Goal: Information Seeking & Learning: Compare options

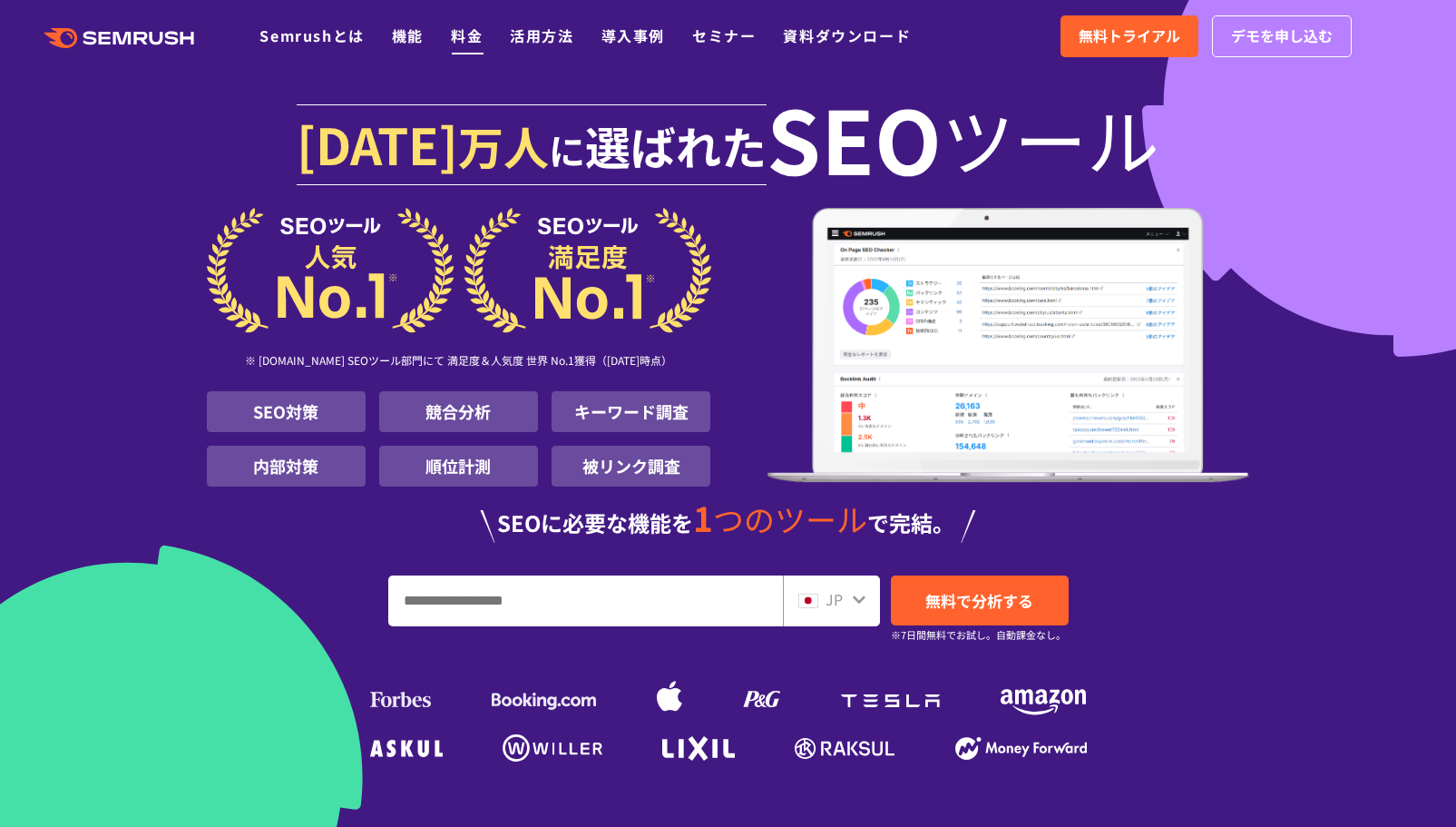
click at [461, 34] on link "料金" at bounding box center [466, 36] width 32 height 22
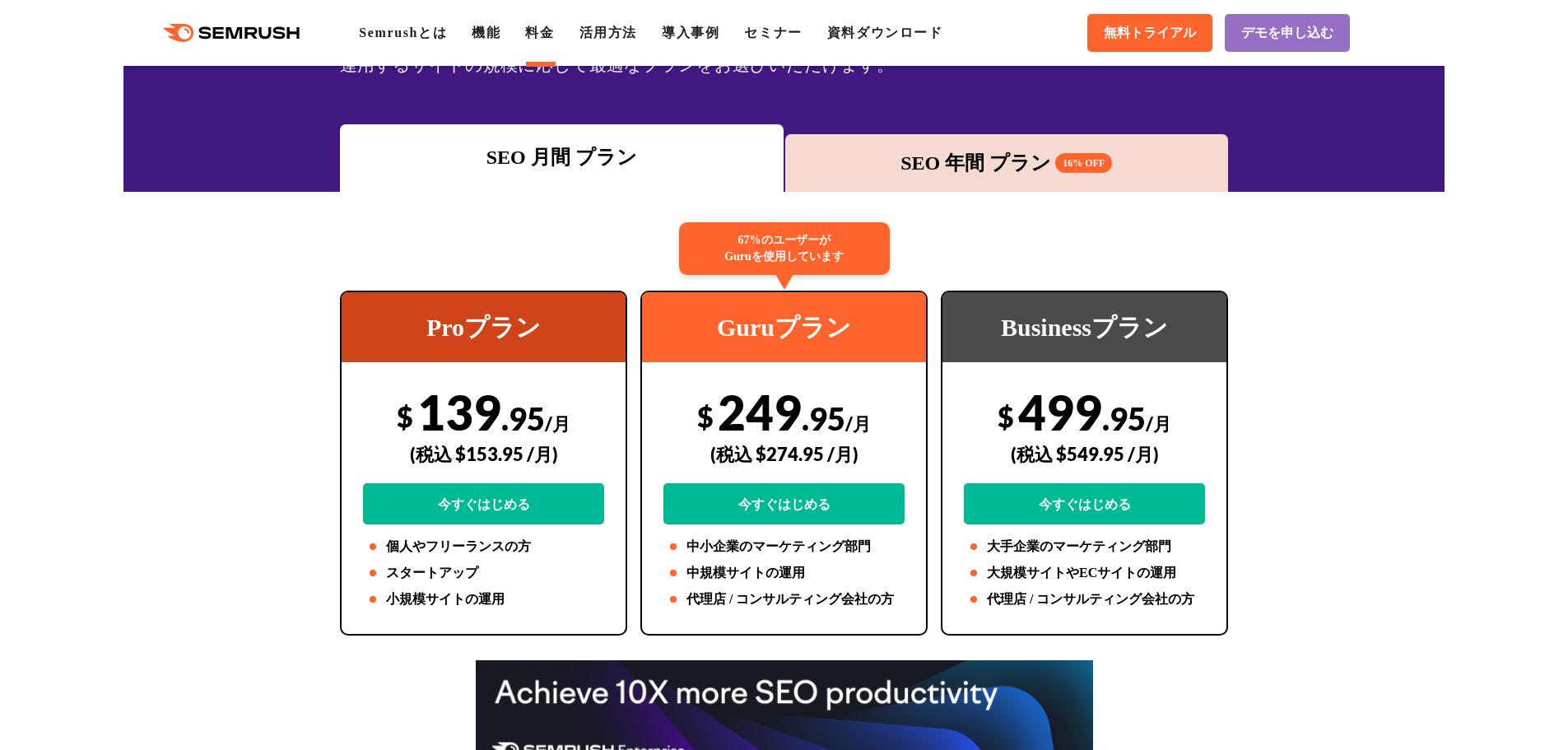
scroll to position [247, 0]
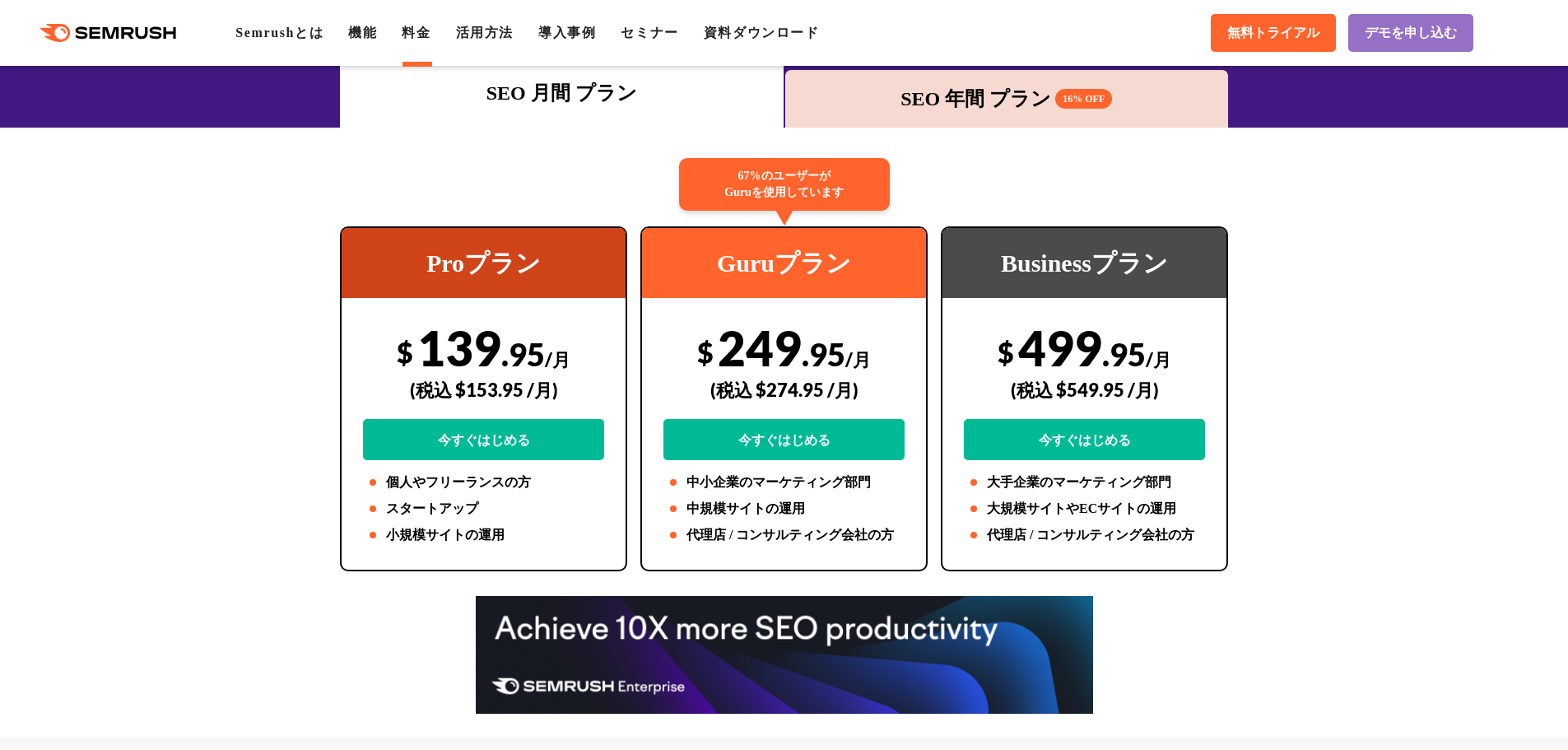
click at [757, 348] on div "$ 249 .95 /月 (税込 $274.95 /月) 今すぐはじめる" at bounding box center [784, 389] width 241 height 141
click at [798, 349] on div "$ 249 .95 /月 (税込 $274.95 /月) 今すぐはじめる" at bounding box center [784, 389] width 241 height 141
drag, startPoint x: 450, startPoint y: 350, endPoint x: 475, endPoint y: 351, distance: 25.0
click at [475, 351] on div "$ 139 .95 /月 (税込 $153.95 /月) 今すぐはじめる" at bounding box center [483, 389] width 241 height 141
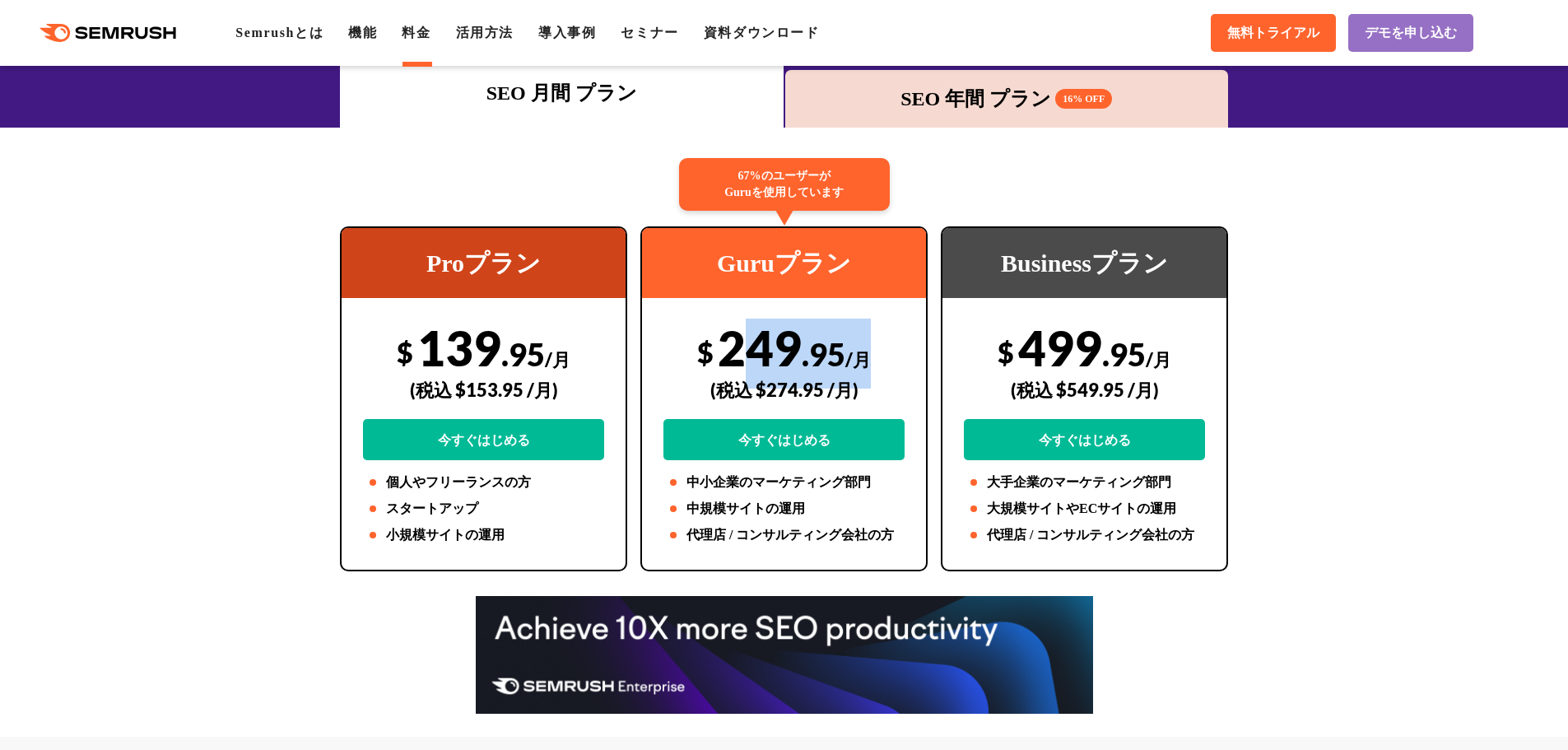
drag, startPoint x: 734, startPoint y: 345, endPoint x: 872, endPoint y: 349, distance: 138.1
click at [872, 349] on div "$ 249 .95 /月 (税込 $274.95 /月) 今すぐはじめる" at bounding box center [784, 389] width 241 height 141
click at [870, 349] on span "/月" at bounding box center [858, 359] width 25 height 23
drag, startPoint x: 477, startPoint y: 389, endPoint x: 524, endPoint y: 390, distance: 47.0
click at [523, 392] on div "(税込 $153.95 /月)" at bounding box center [483, 389] width 241 height 59
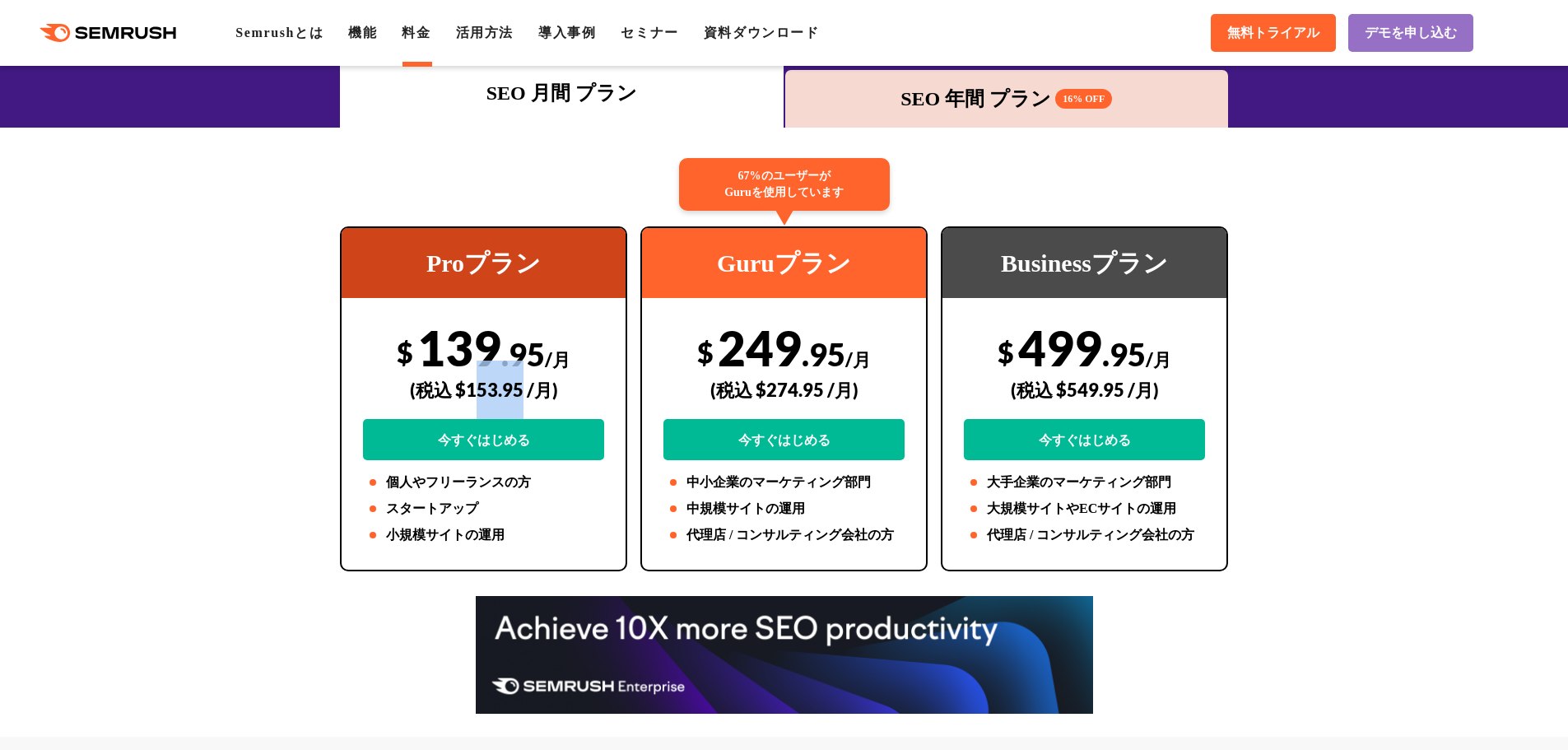
click at [520, 395] on div "(税込 $153.95 /月)" at bounding box center [483, 389] width 241 height 59
click at [442, 405] on div "(税込 $153.95 /月)" at bounding box center [483, 389] width 241 height 59
drag, startPoint x: 765, startPoint y: 391, endPoint x: 803, endPoint y: 386, distance: 38.3
click at [803, 386] on div "(税込 $274.95 /月)" at bounding box center [784, 389] width 241 height 59
drag, startPoint x: 1069, startPoint y: 393, endPoint x: 1134, endPoint y: 401, distance: 65.5
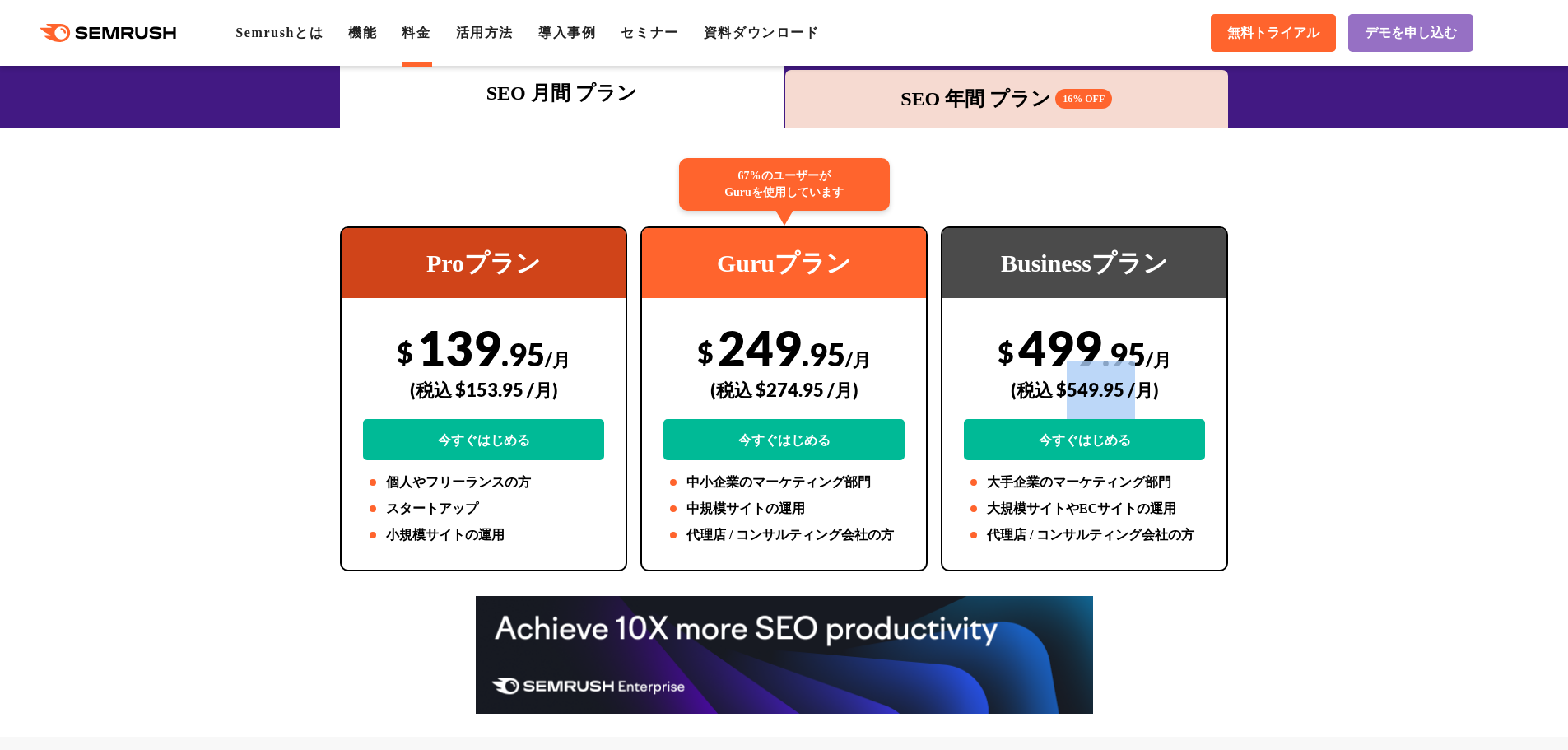
click at [1134, 401] on div "(税込 $549.95 /月)" at bounding box center [1085, 389] width 241 height 59
click at [1213, 395] on div "Businessプラン $ 499 .95 /月 (税込 $549.95 /月) 今すぐはじめる 大手企業のマーケティング部門 大規模サイトやECサイトの運用…" at bounding box center [1084, 398] width 287 height 345
drag, startPoint x: 708, startPoint y: 262, endPoint x: 828, endPoint y: 266, distance: 120.1
click at [828, 266] on div "Guruプラン" at bounding box center [783, 263] width 284 height 70
click at [829, 267] on div "Guruプラン" at bounding box center [783, 263] width 284 height 70
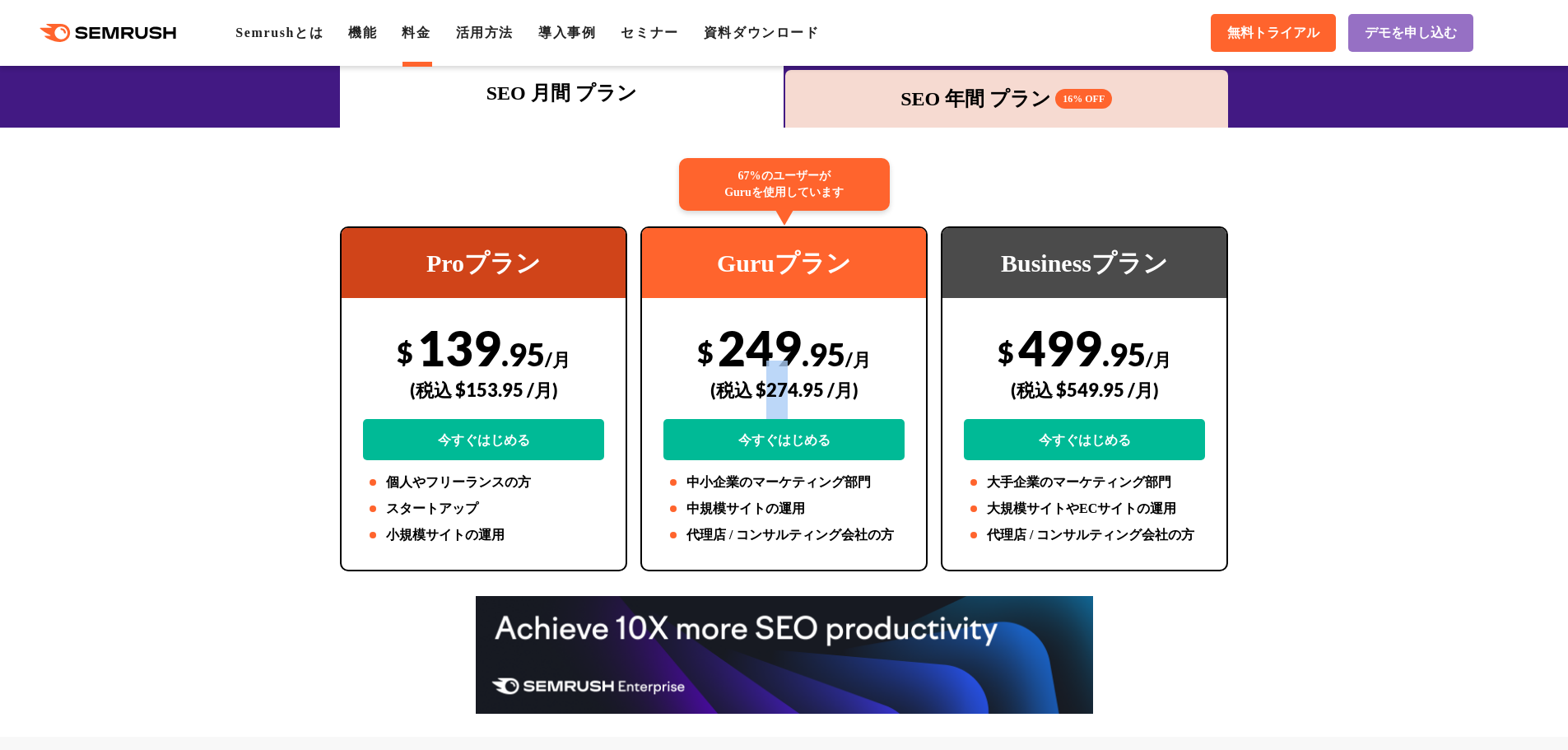
drag, startPoint x: 769, startPoint y: 395, endPoint x: 788, endPoint y: 394, distance: 19.0
click at [788, 394] on div "(税込 $274.95 /月)" at bounding box center [784, 389] width 241 height 59
click at [790, 394] on div "(税込 $274.95 /月)" at bounding box center [784, 389] width 241 height 59
drag, startPoint x: 771, startPoint y: 393, endPoint x: 802, endPoint y: 394, distance: 31.0
click at [802, 394] on div "(税込 $274.95 /月)" at bounding box center [784, 389] width 241 height 59
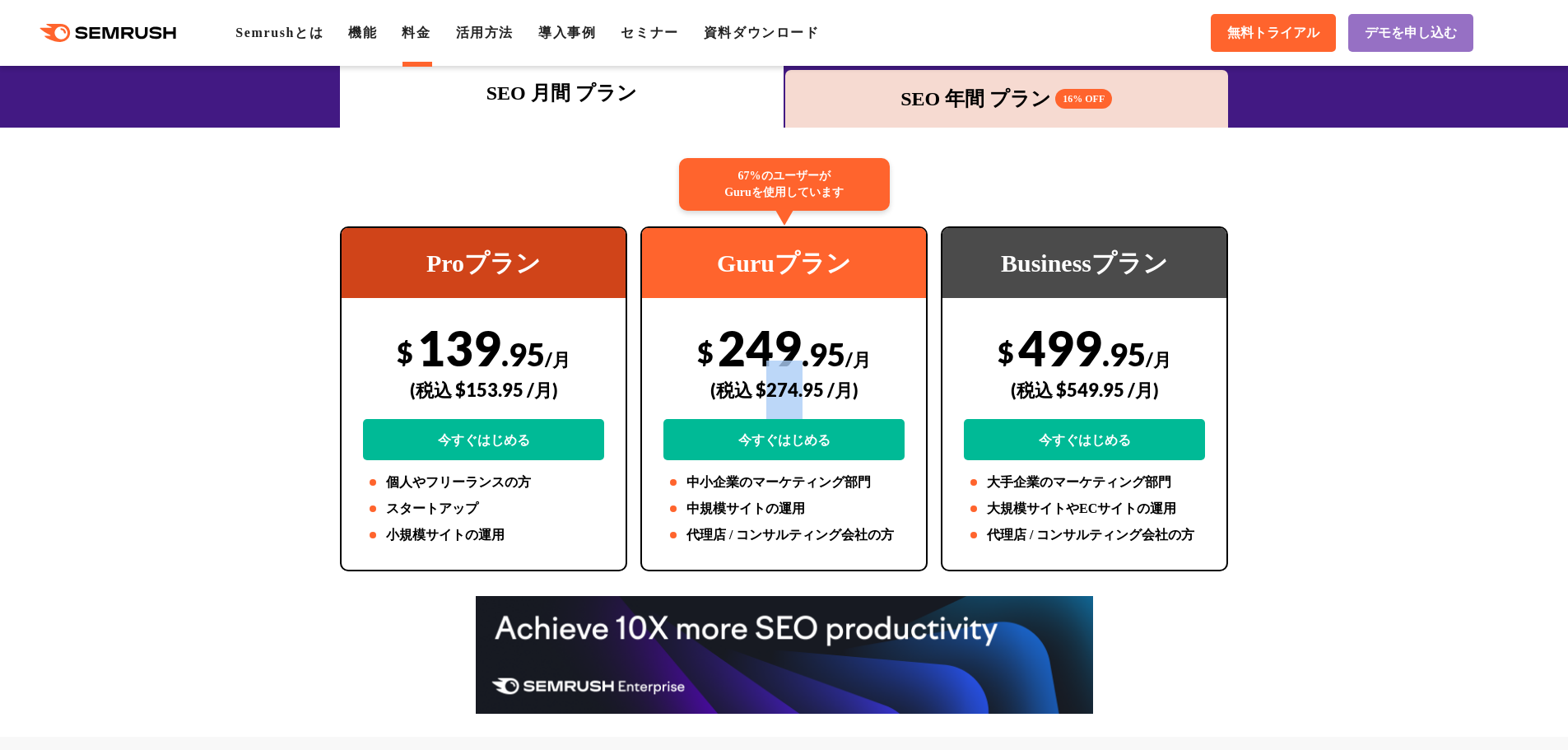
click at [799, 398] on div "(税込 $274.95 /月)" at bounding box center [784, 389] width 241 height 59
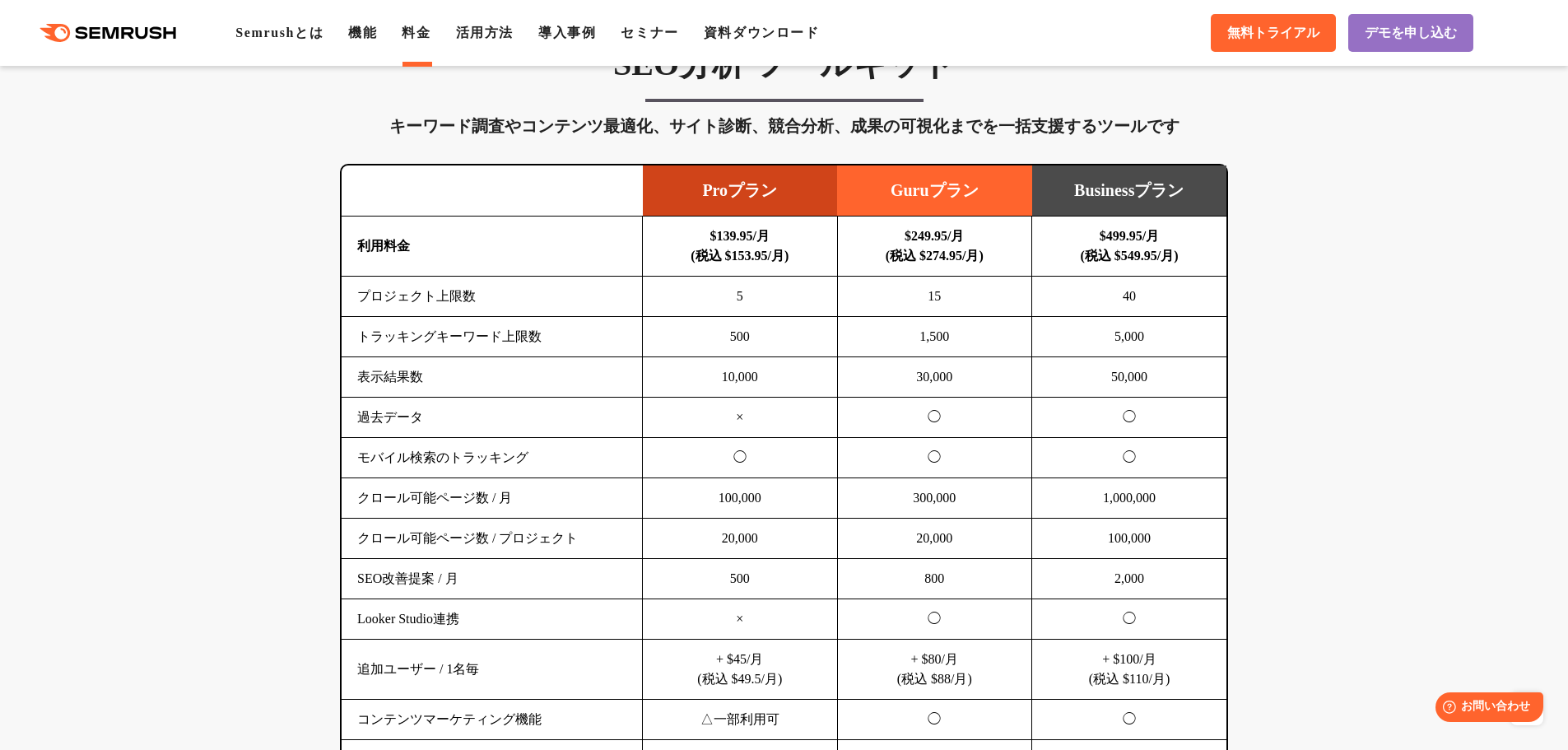
scroll to position [1071, 0]
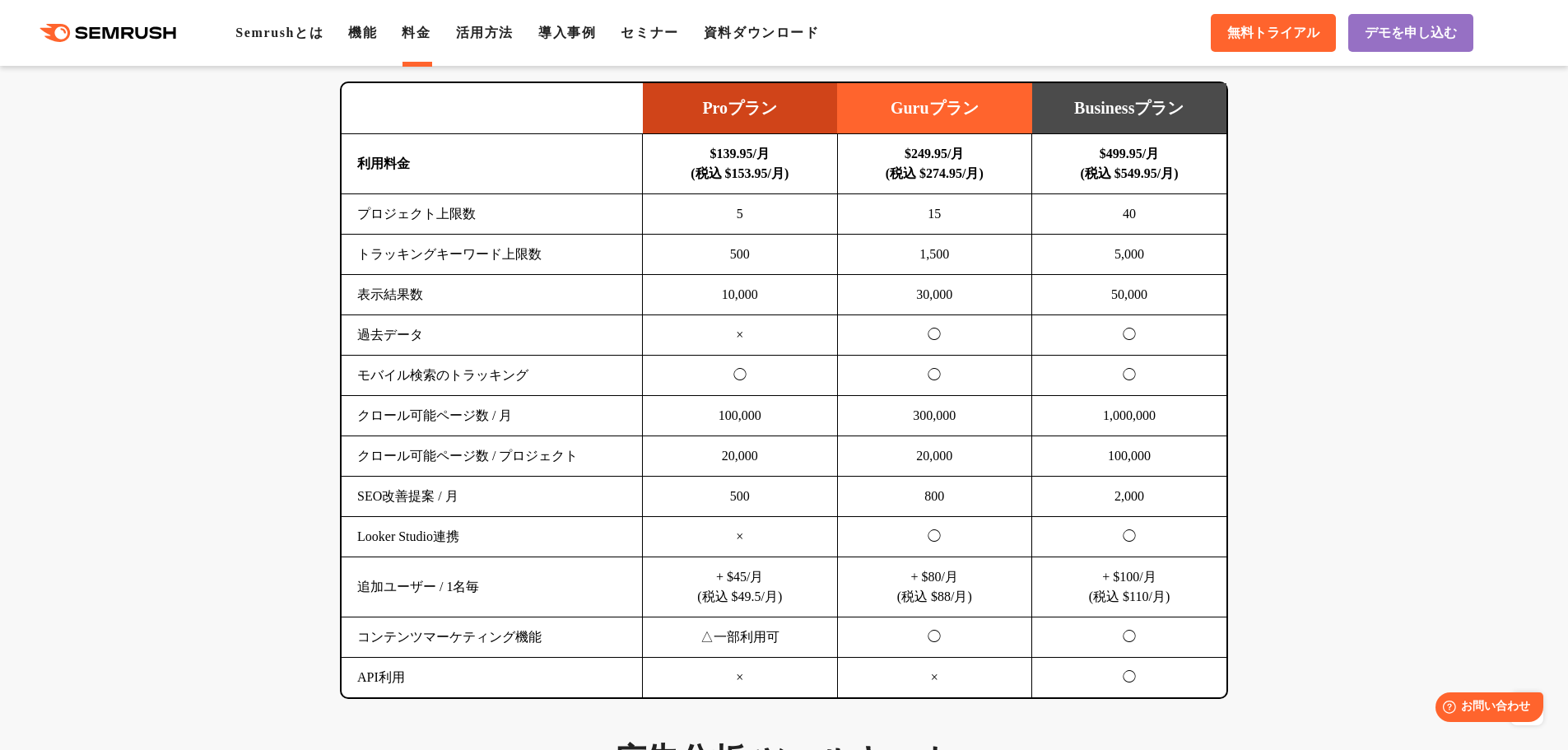
drag, startPoint x: 1383, startPoint y: 341, endPoint x: 1414, endPoint y: 354, distance: 33.6
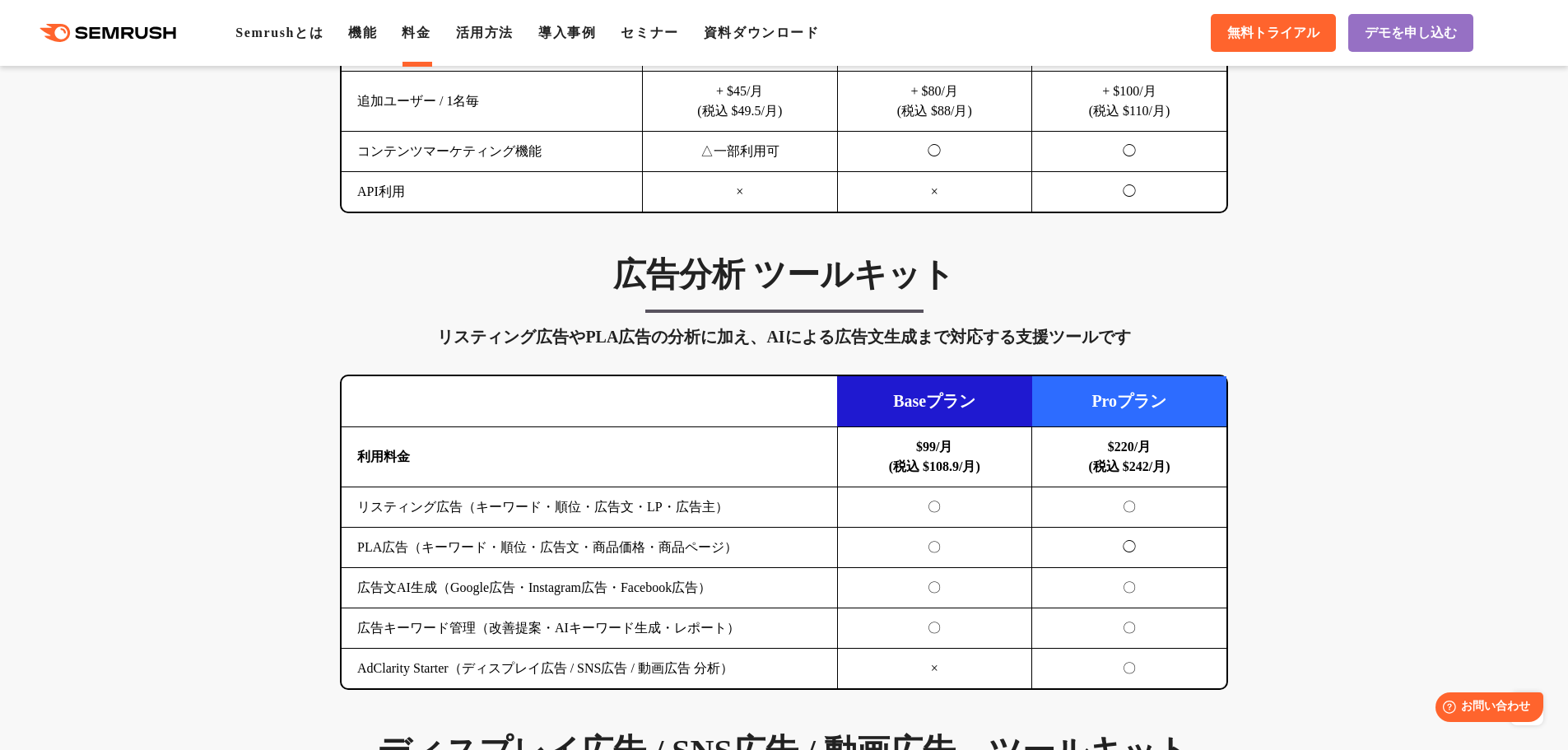
scroll to position [1729, 0]
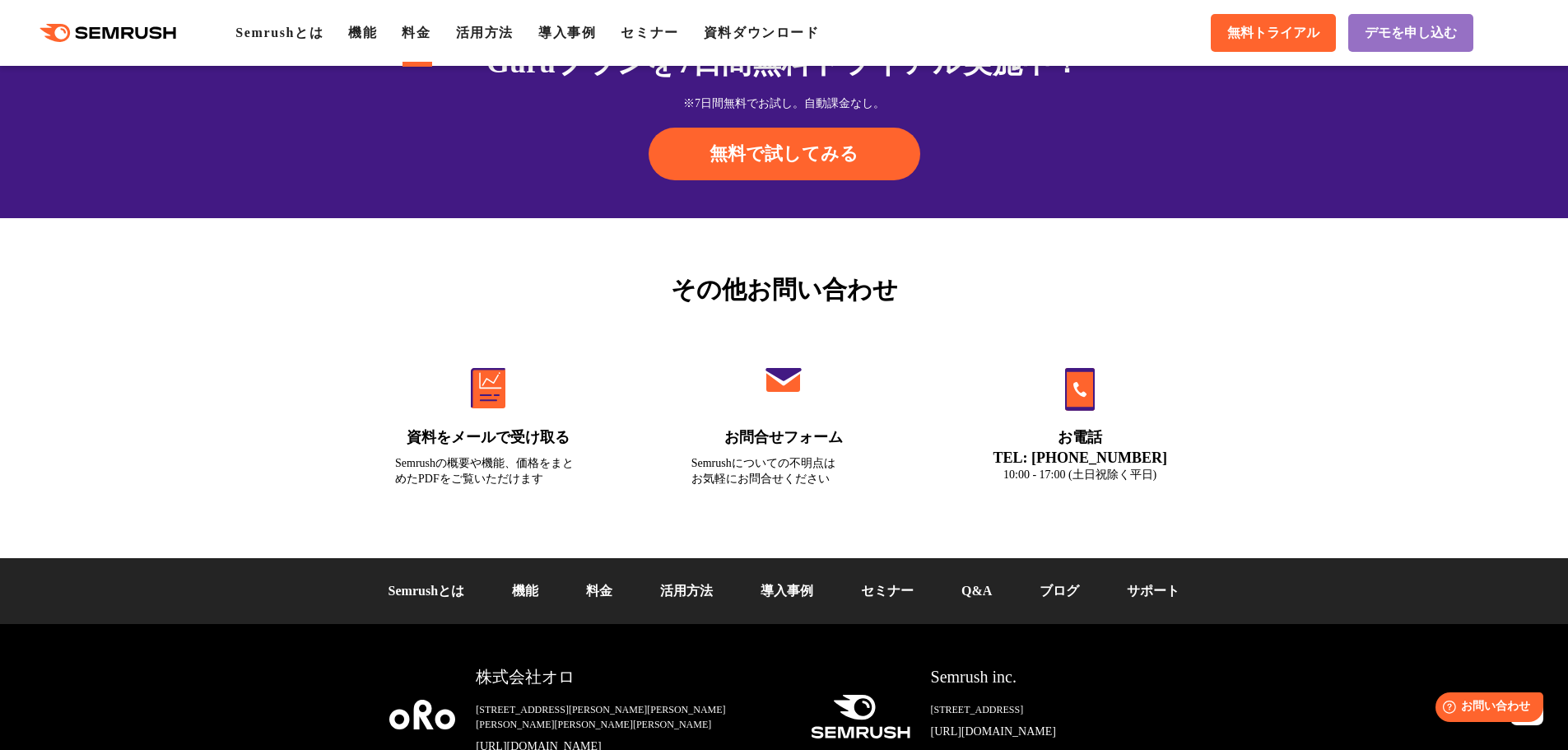
scroll to position [5433, 0]
